Goal: Transaction & Acquisition: Book appointment/travel/reservation

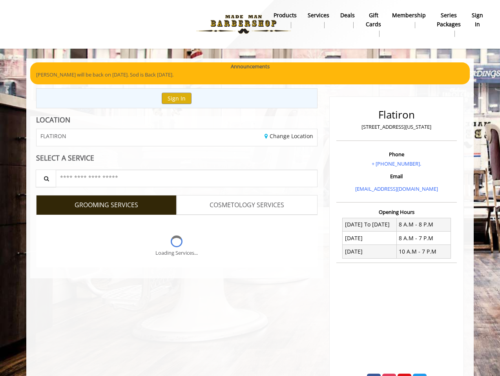
scroll to position [35, 0]
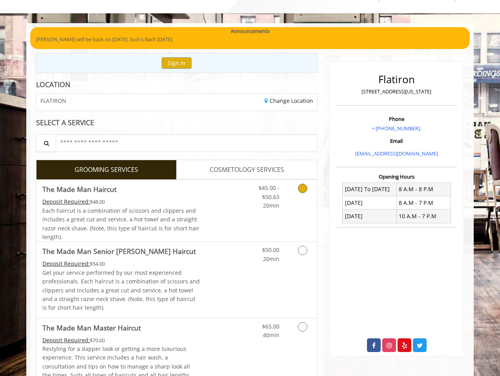
click at [275, 215] on div "$45.00 - $50.63 20min" at bounding box center [282, 211] width 70 height 62
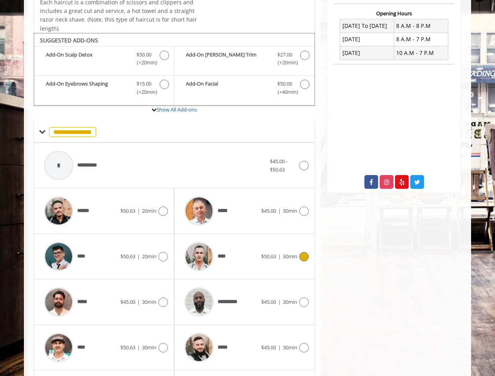
scroll to position [231, 0]
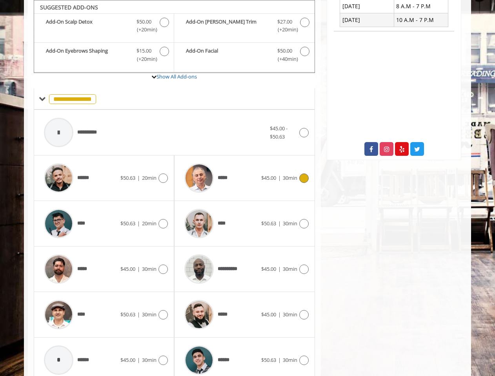
click at [285, 177] on span "30min" at bounding box center [290, 177] width 15 height 7
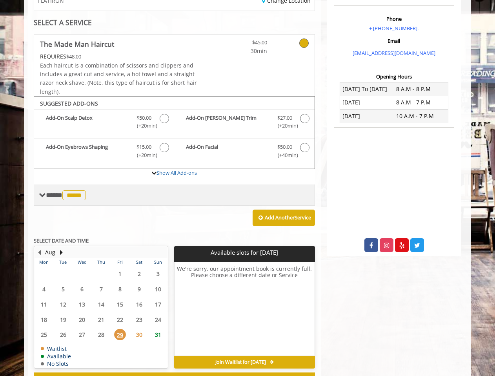
scroll to position [166, 0]
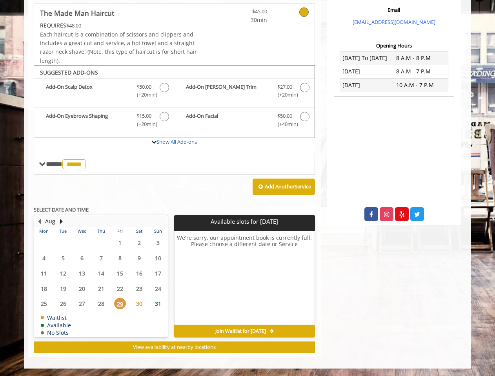
click at [157, 301] on span "31" at bounding box center [158, 303] width 12 height 11
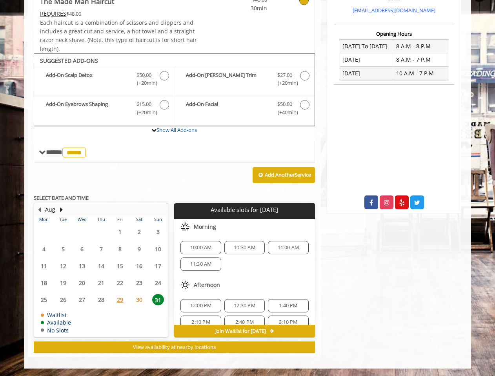
scroll to position [9, 0]
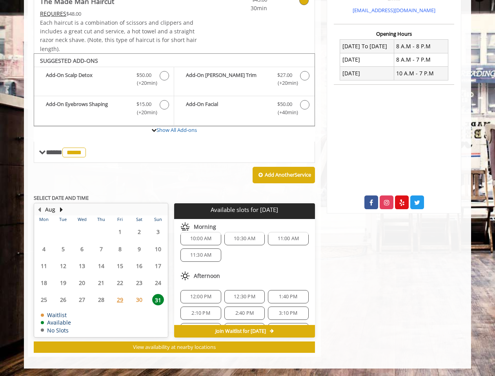
click at [202, 294] on span "12:00 PM" at bounding box center [201, 296] width 22 height 6
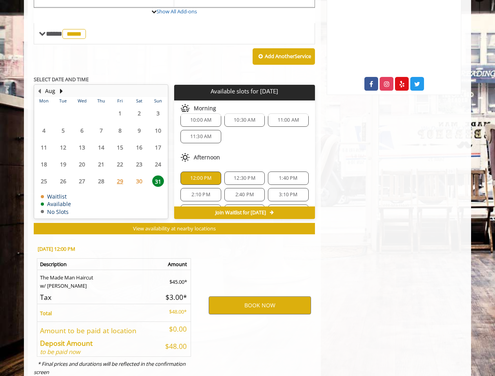
scroll to position [320, 0]
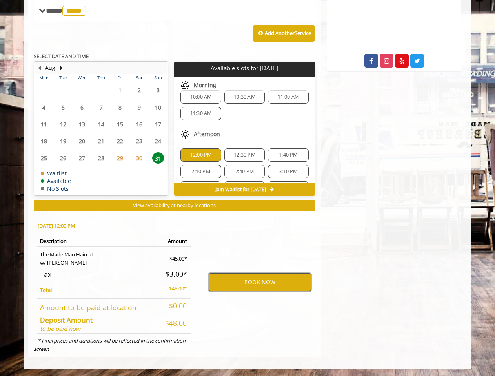
click at [239, 282] on button "BOOK NOW" at bounding box center [260, 282] width 102 height 18
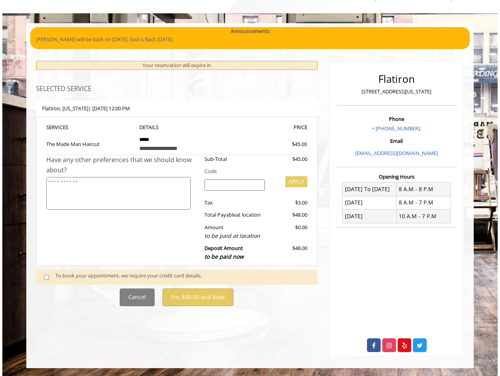
scroll to position [0, 0]
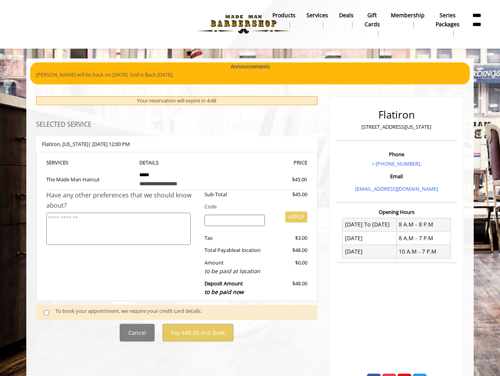
click at [92, 313] on div "To book your appointment, we require your credit card details." at bounding box center [182, 312] width 254 height 11
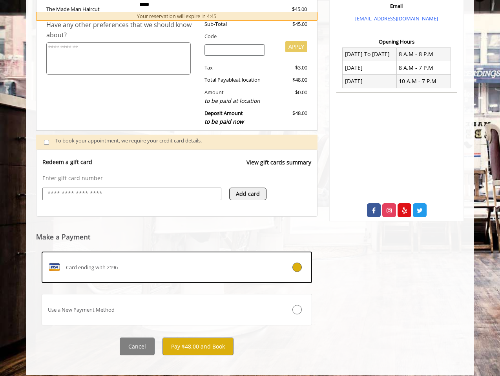
scroll to position [177, 0]
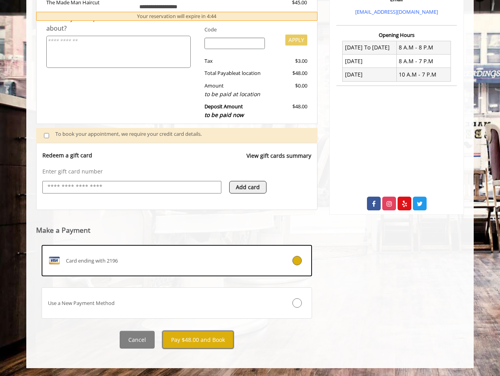
click at [193, 340] on button "Pay $48.00 and Book" at bounding box center [197, 340] width 71 height 18
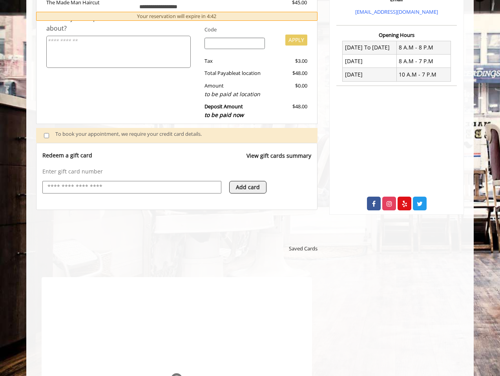
scroll to position [0, 0]
